Goal: Information Seeking & Learning: Learn about a topic

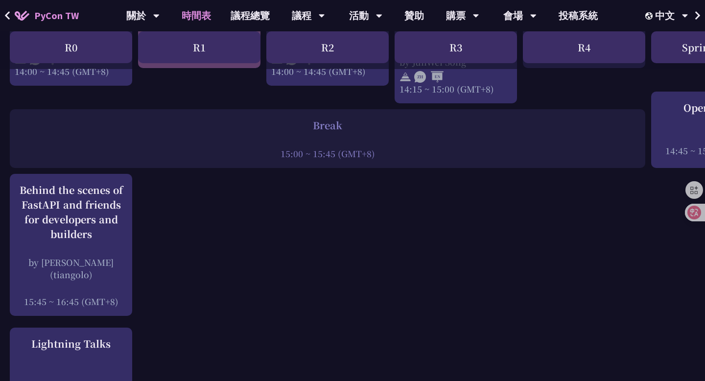
scroll to position [1179, 0]
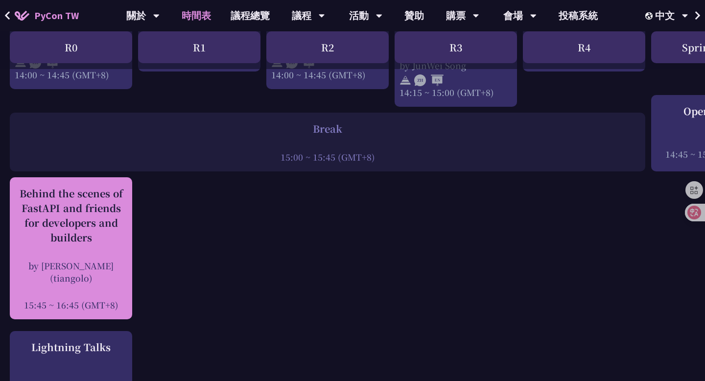
click at [97, 262] on div "by [PERSON_NAME] (tiangolo)" at bounding box center [71, 272] width 113 height 24
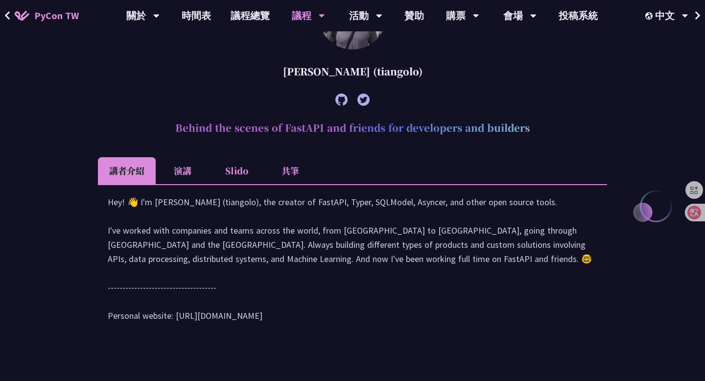
scroll to position [284, 0]
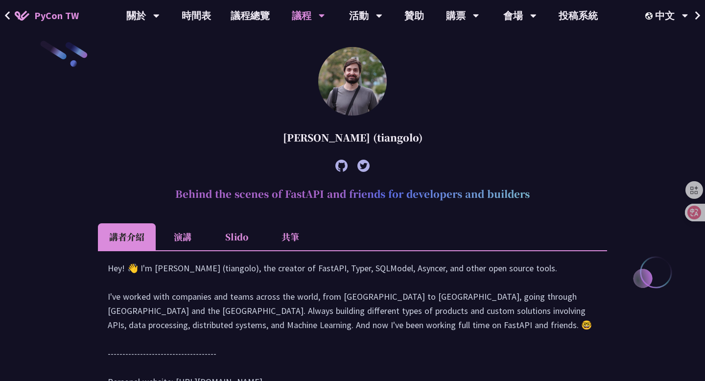
click at [271, 190] on h2 "Behind the scenes of FastAPI and friends for developers and builders" at bounding box center [353, 193] width 510 height 29
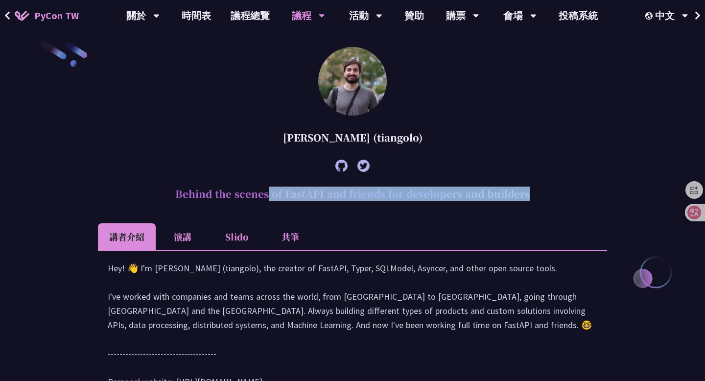
copy article "Behind the scenes of FastAPI and friends for developers and builders"
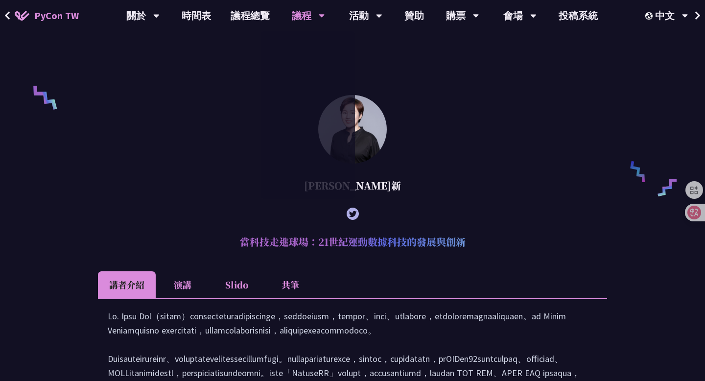
scroll to position [697, 0]
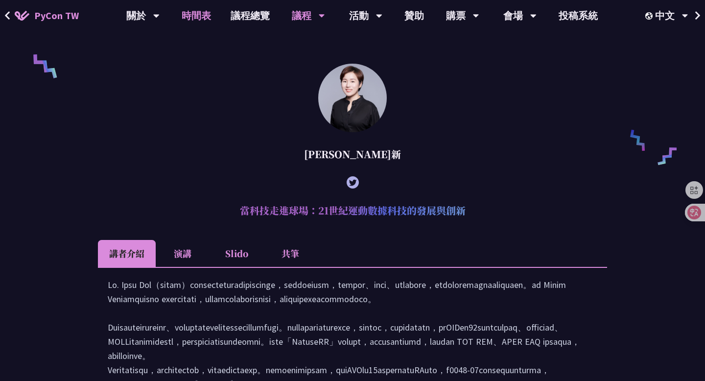
click at [200, 21] on link "時間表" at bounding box center [196, 15] width 49 height 31
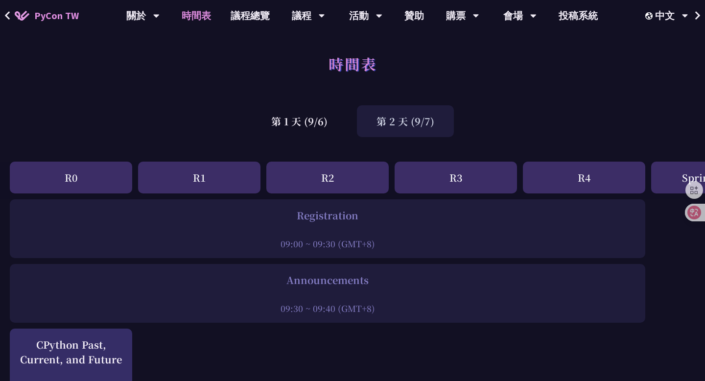
click at [404, 131] on div "第 2 天 (9/7)" at bounding box center [405, 121] width 97 height 32
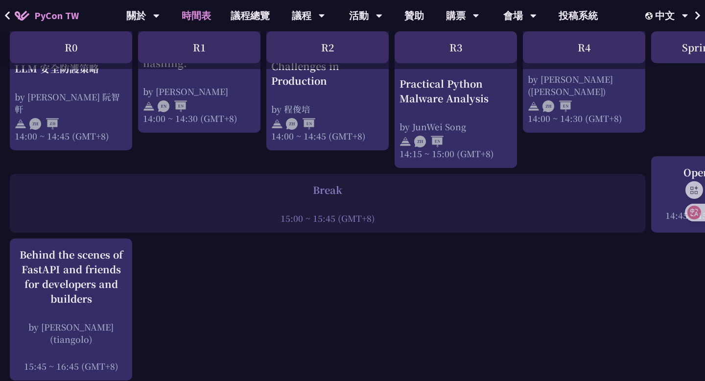
scroll to position [1161, 0]
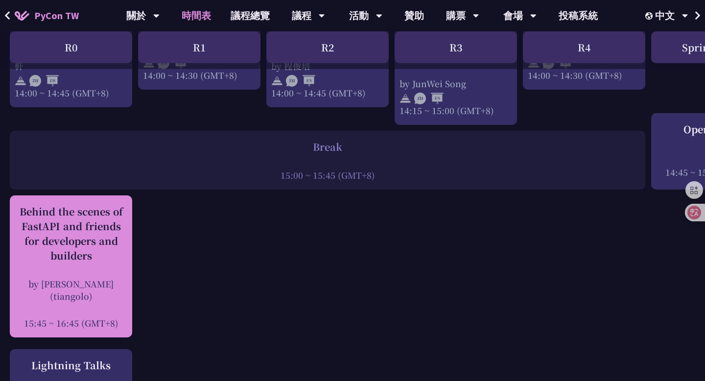
click at [104, 248] on div "Behind the scenes of FastAPI and friends for developers and builders" at bounding box center [71, 233] width 113 height 59
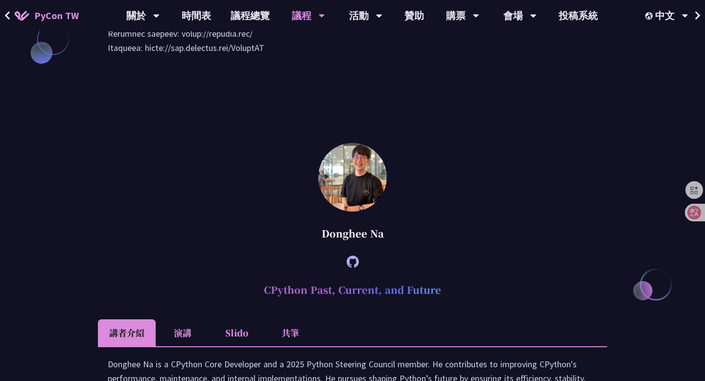
scroll to position [1075, 0]
